Goal: Task Accomplishment & Management: Use online tool/utility

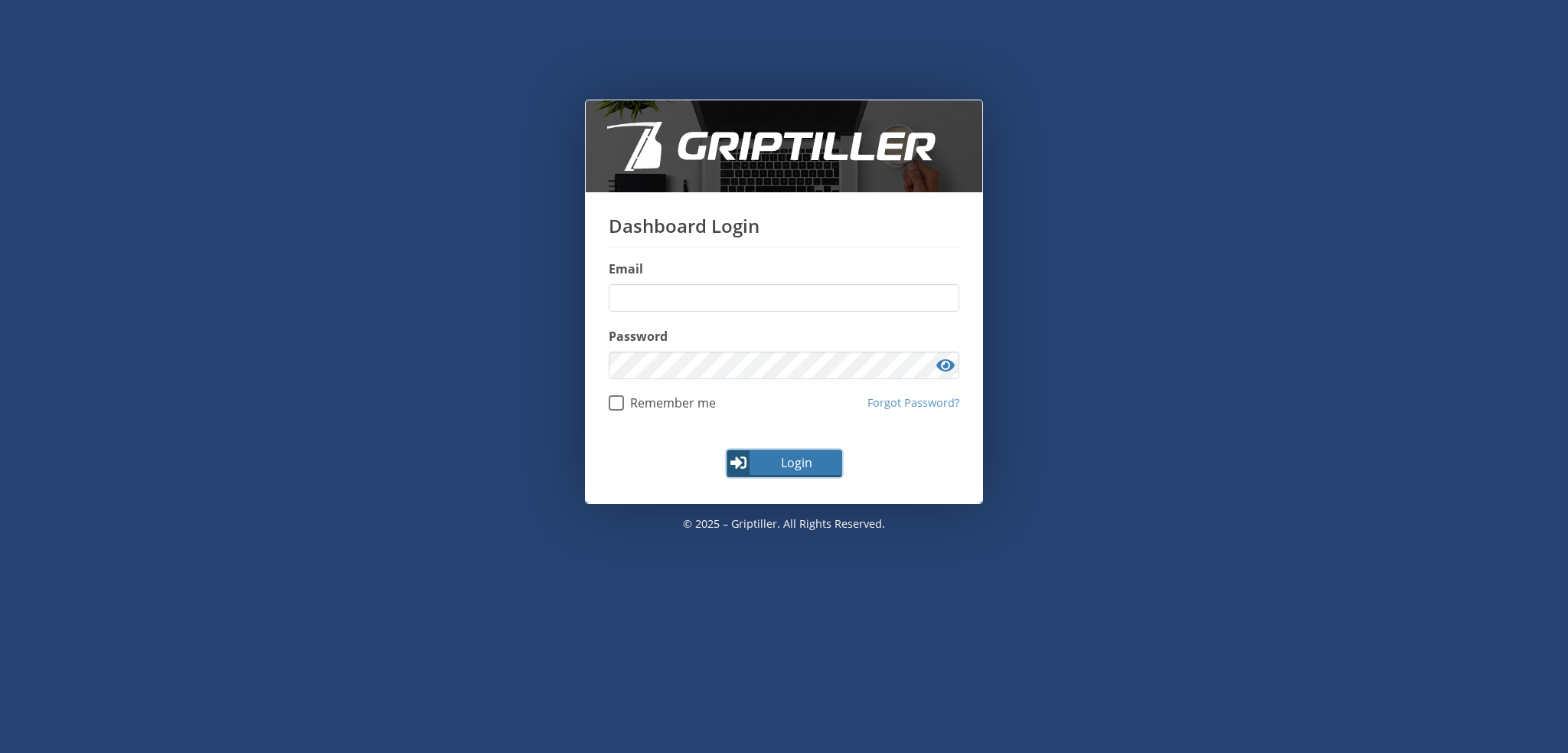
click at [818, 458] on span "Login" at bounding box center [796, 463] width 88 height 19
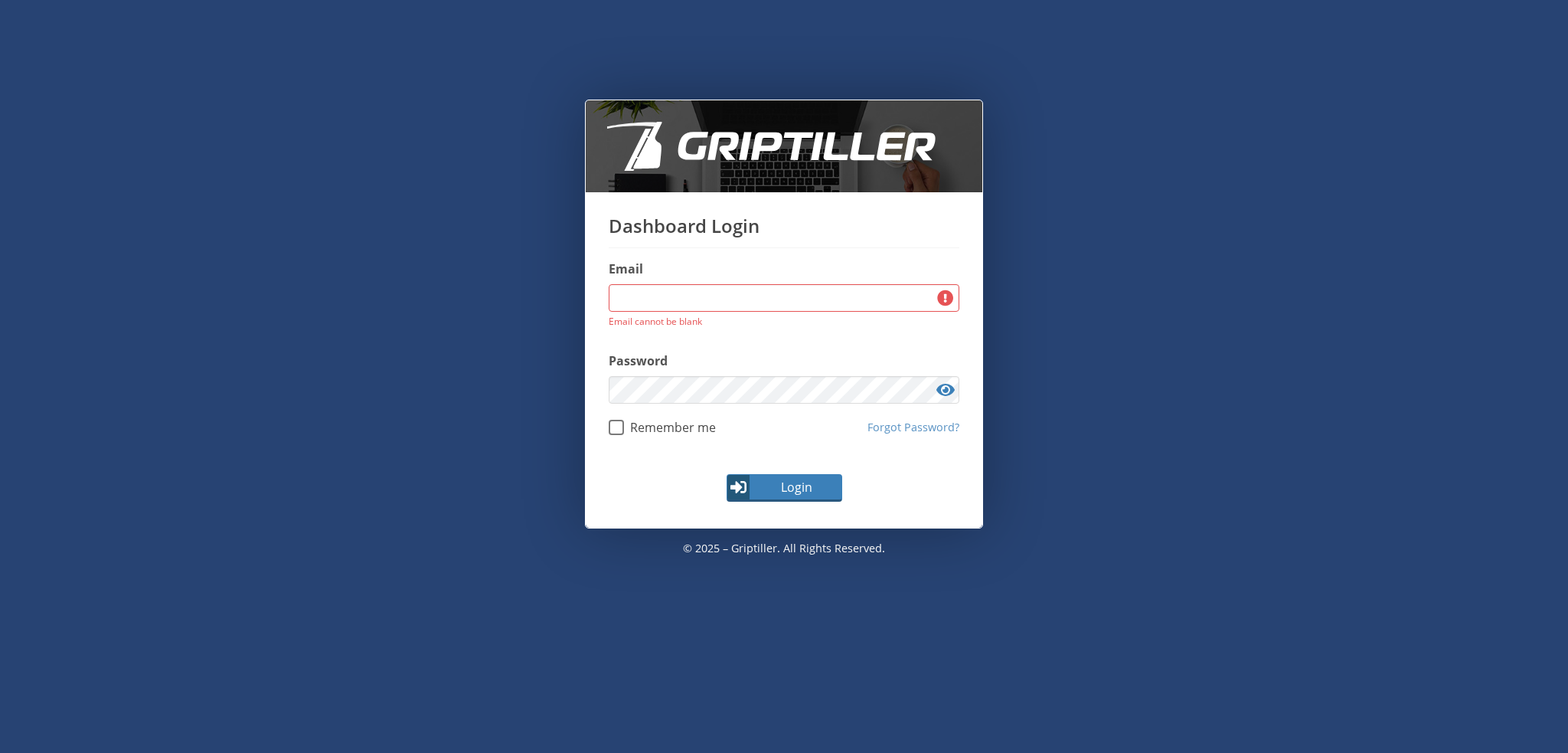
click at [654, 276] on label "Email" at bounding box center [784, 269] width 351 height 19
click at [657, 291] on input "email" at bounding box center [784, 298] width 351 height 28
type input "**********"
click at [776, 492] on span "Login" at bounding box center [796, 487] width 88 height 19
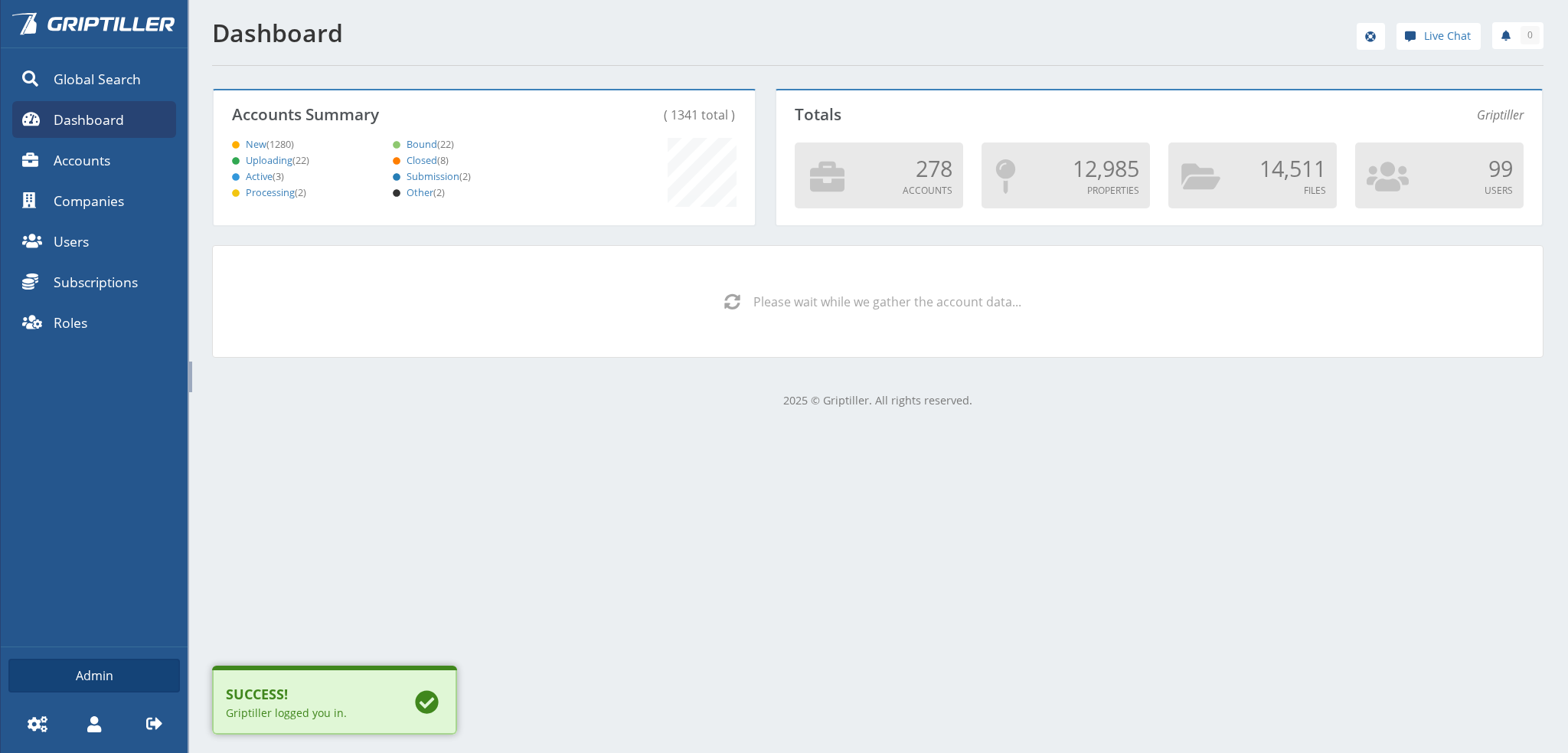
scroll to position [135, 537]
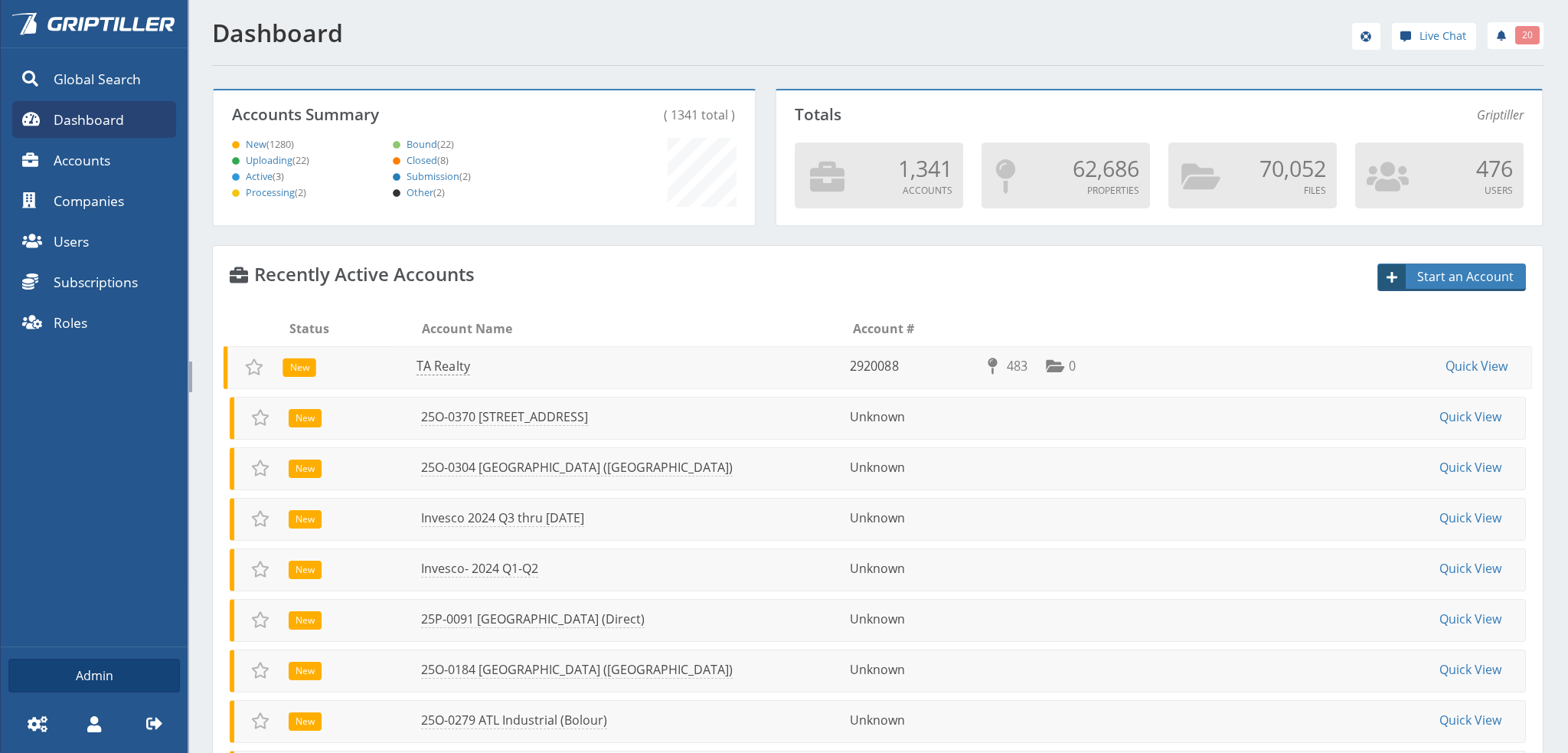
click at [456, 370] on link "TA Realty" at bounding box center [444, 366] width 54 height 18
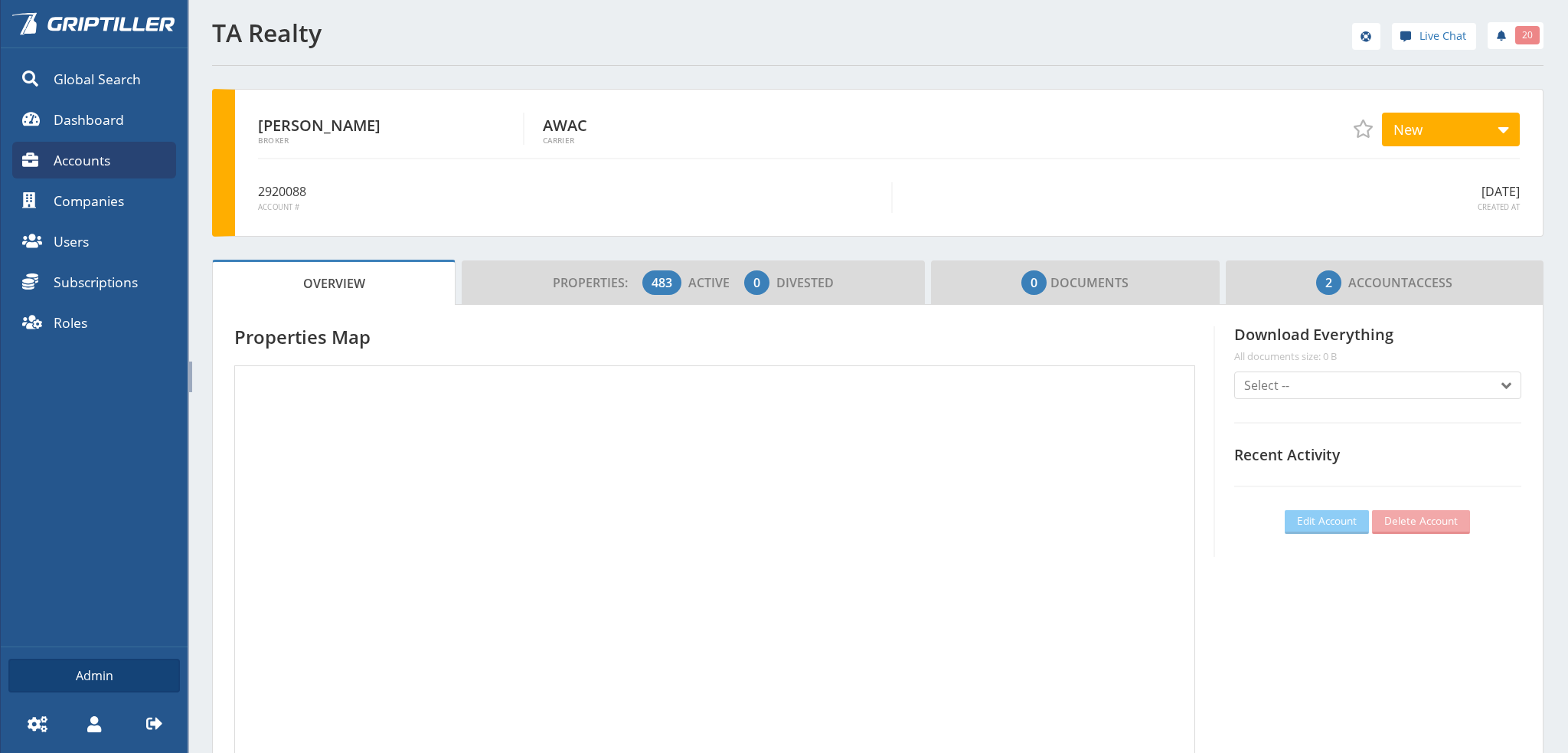
scroll to position [135, 453]
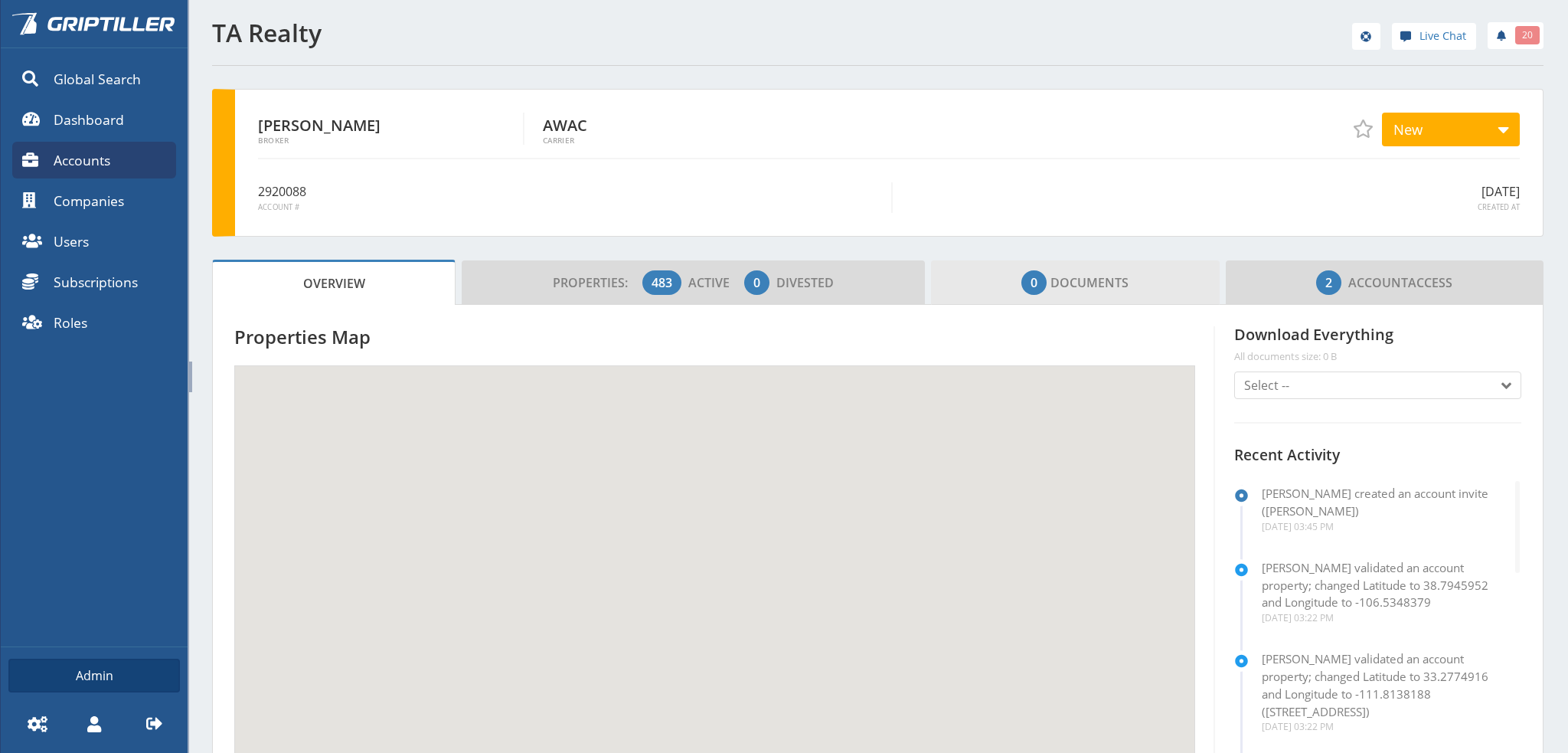
click at [1099, 281] on span "0 Documents" at bounding box center [1075, 282] width 107 height 31
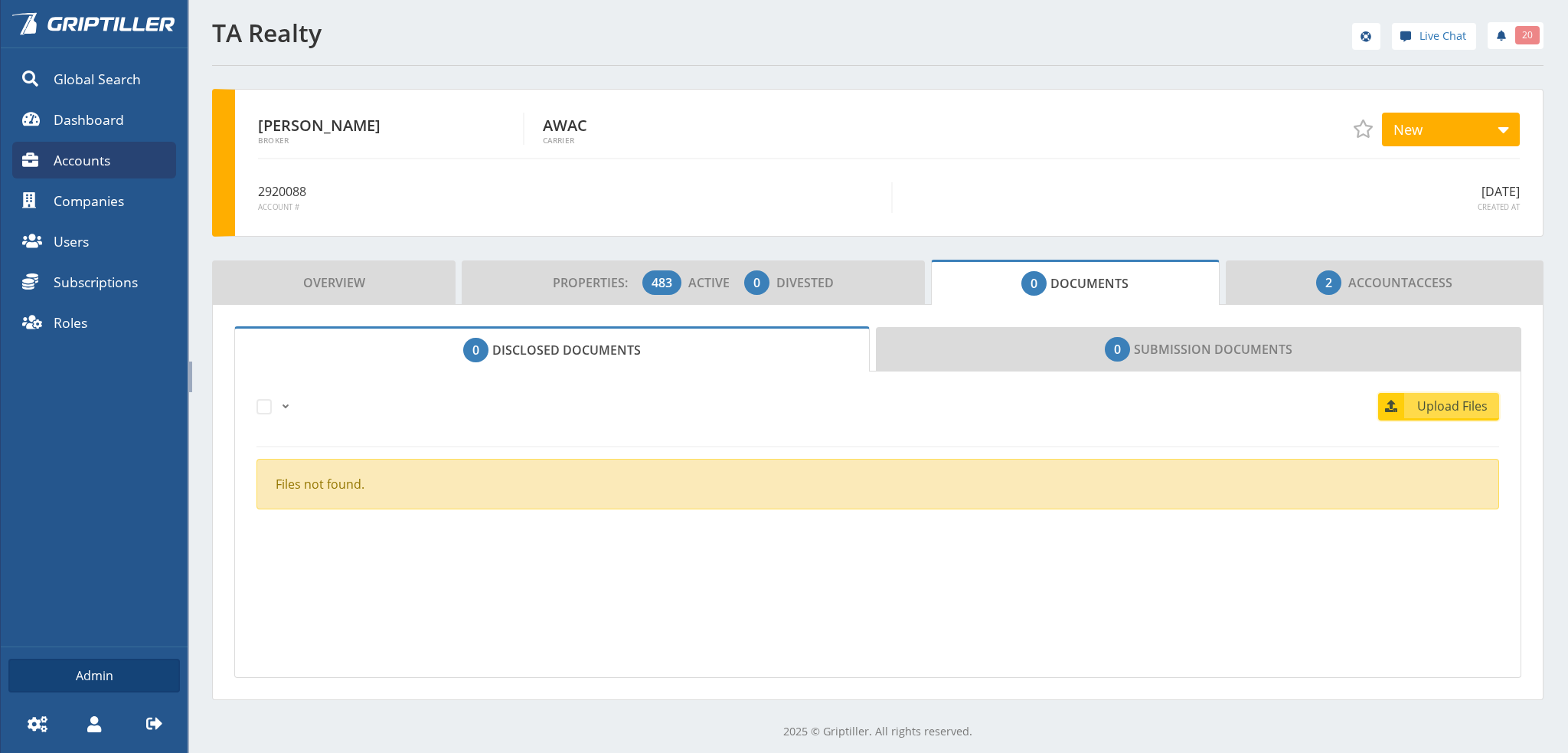
click at [1455, 407] on span "Upload Files" at bounding box center [1454, 406] width 93 height 19
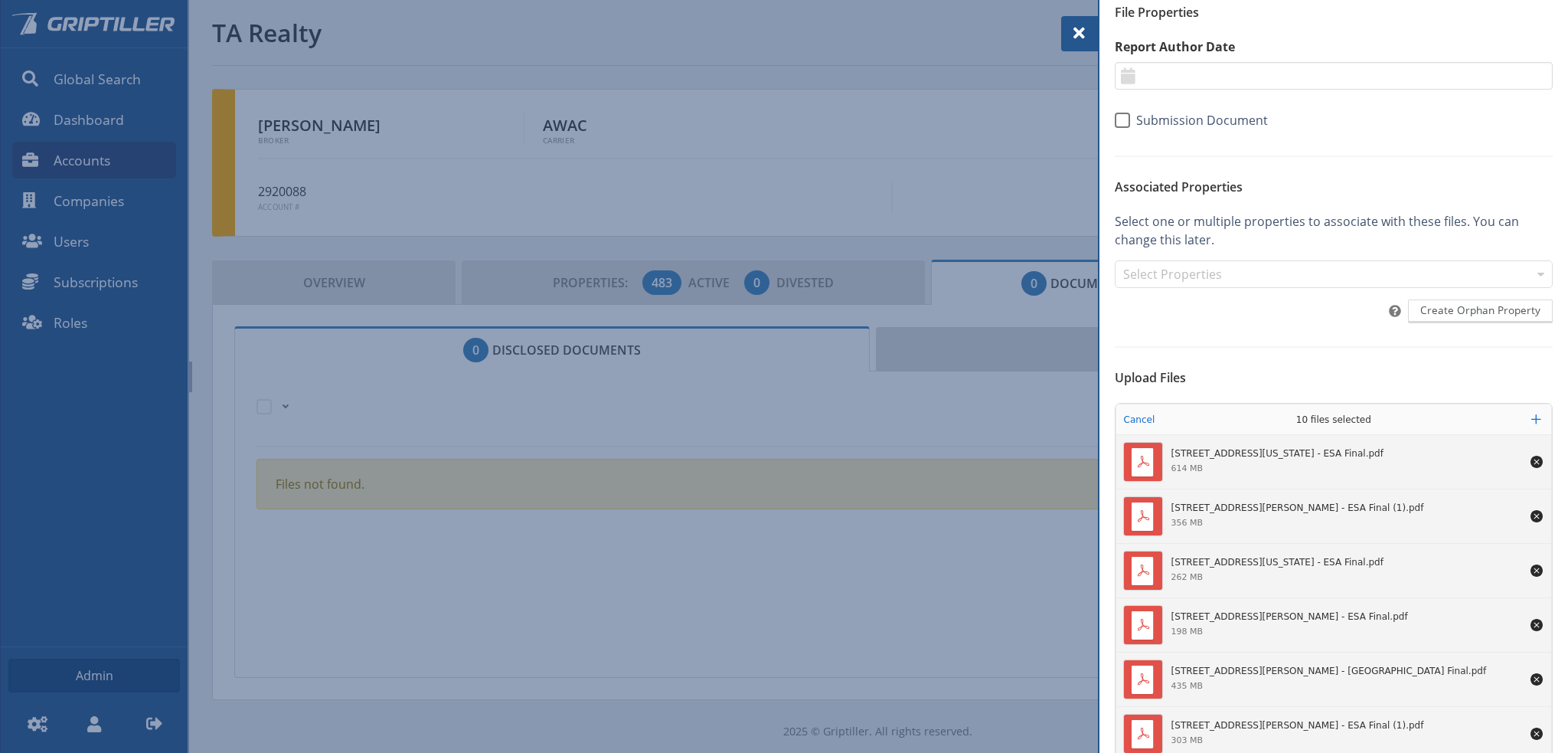
scroll to position [154, 0]
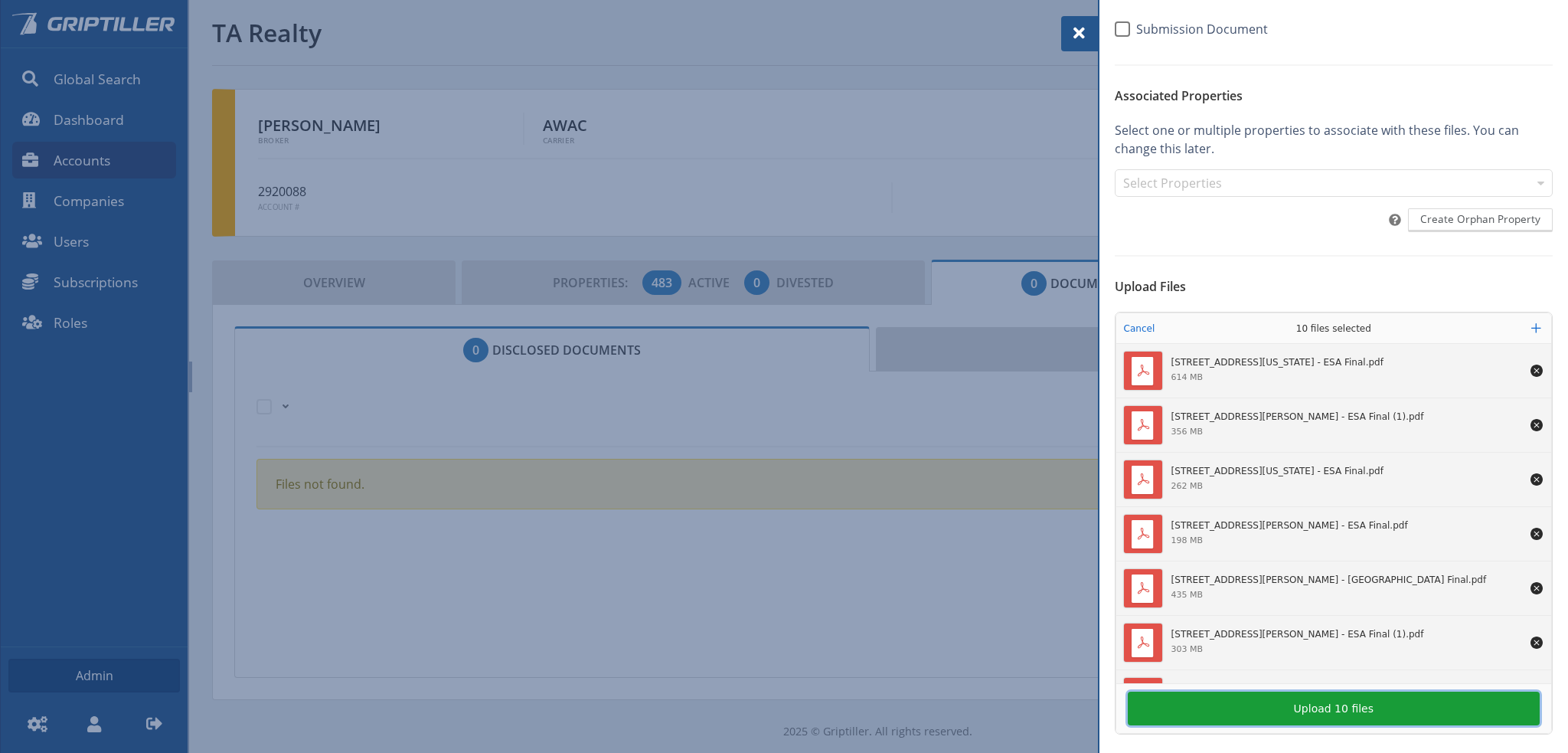
click at [1351, 712] on button "Upload 10 files" at bounding box center [1333, 708] width 412 height 34
